Goal: Navigation & Orientation: Find specific page/section

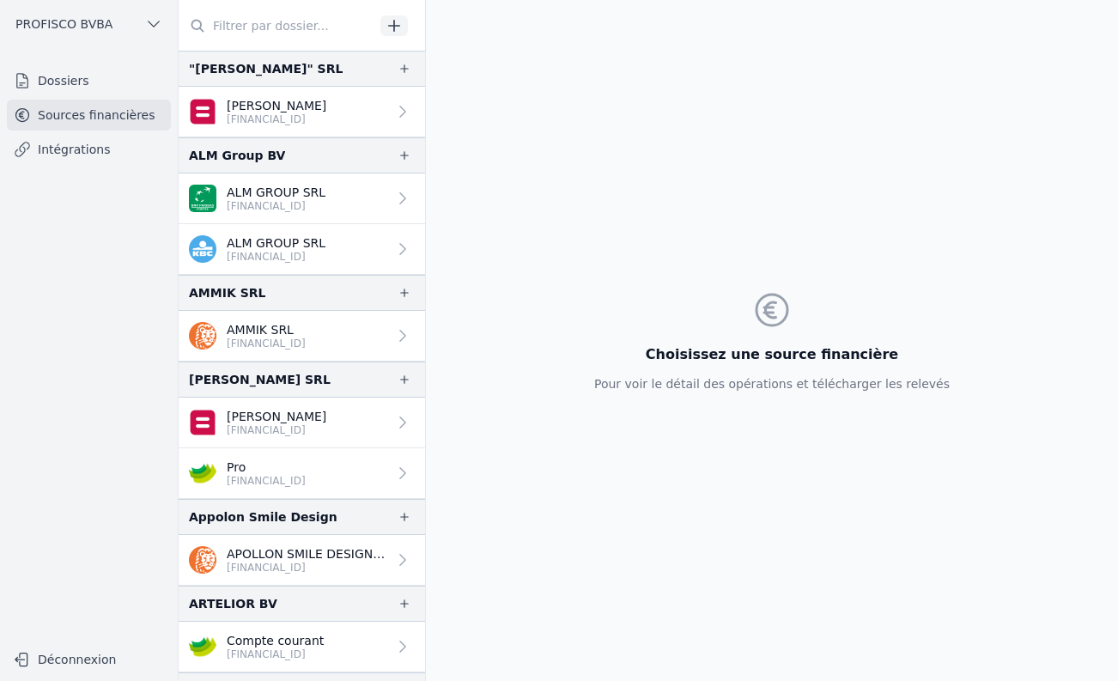
drag, startPoint x: 61, startPoint y: 84, endPoint x: 72, endPoint y: 73, distance: 15.8
click at [63, 82] on link "Dossiers" at bounding box center [89, 80] width 164 height 31
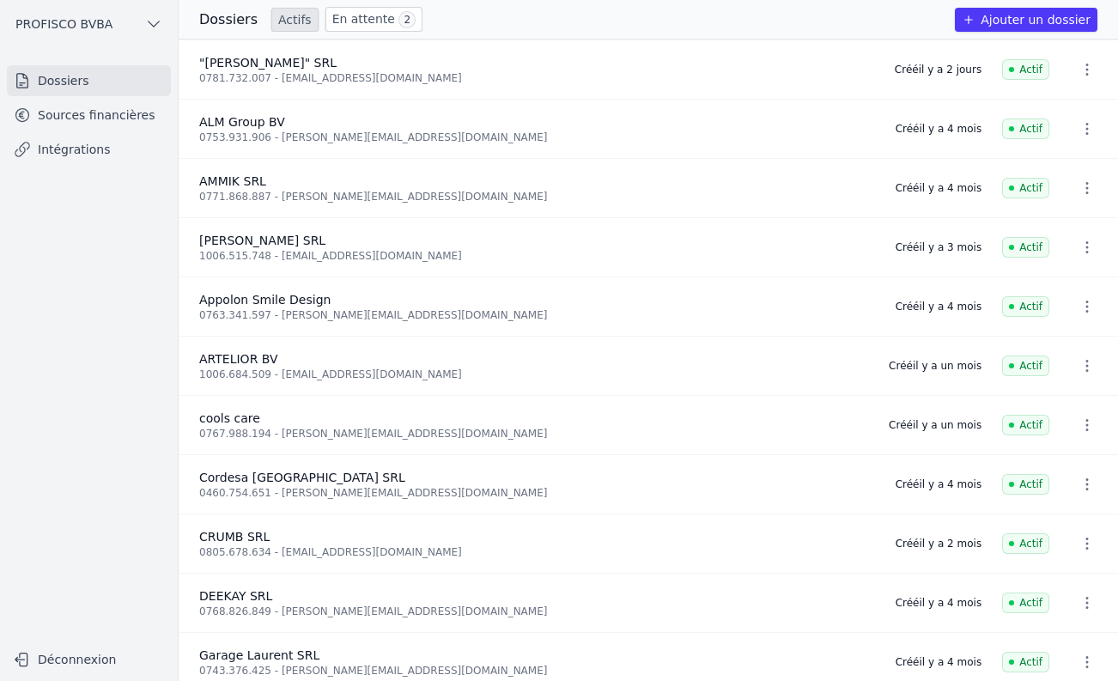
click at [335, 17] on link "En attente 2" at bounding box center [373, 19] width 97 height 25
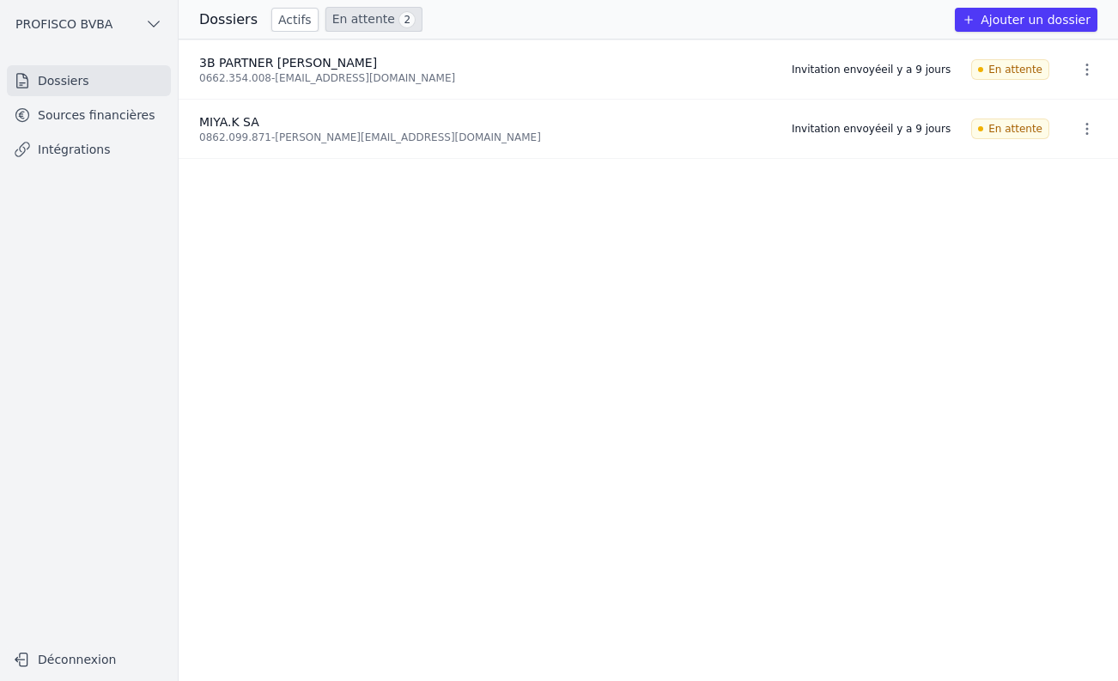
click at [294, 17] on link "Actifs" at bounding box center [294, 20] width 47 height 24
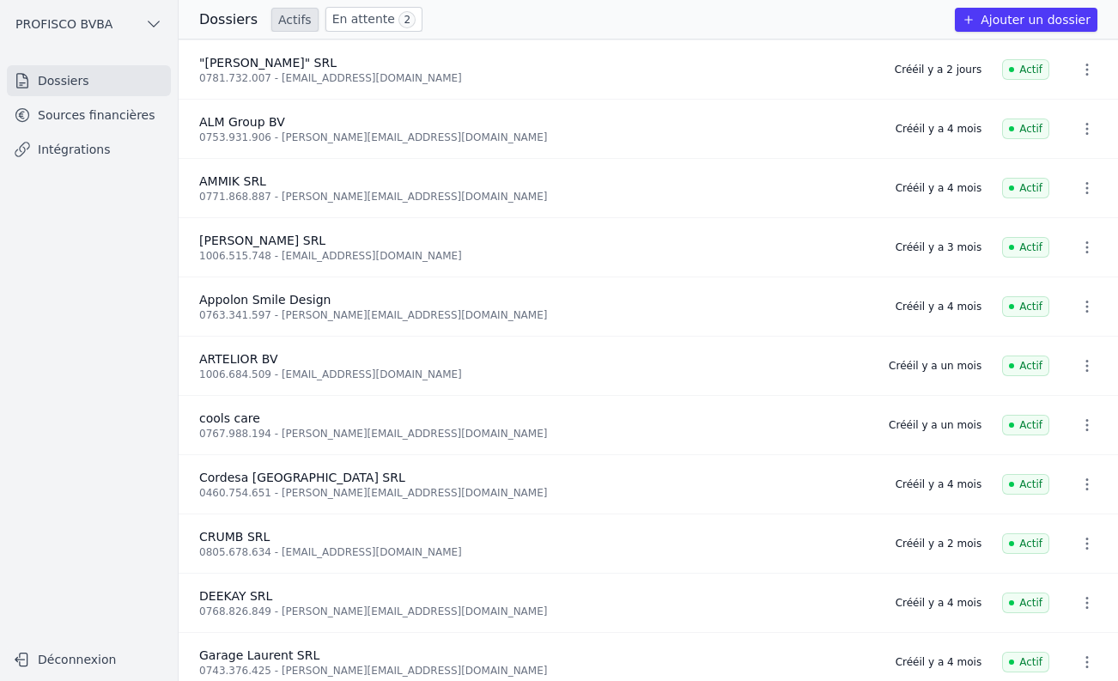
click at [338, 17] on link "En attente 2" at bounding box center [373, 19] width 97 height 25
